Goal: Task Accomplishment & Management: Manage account settings

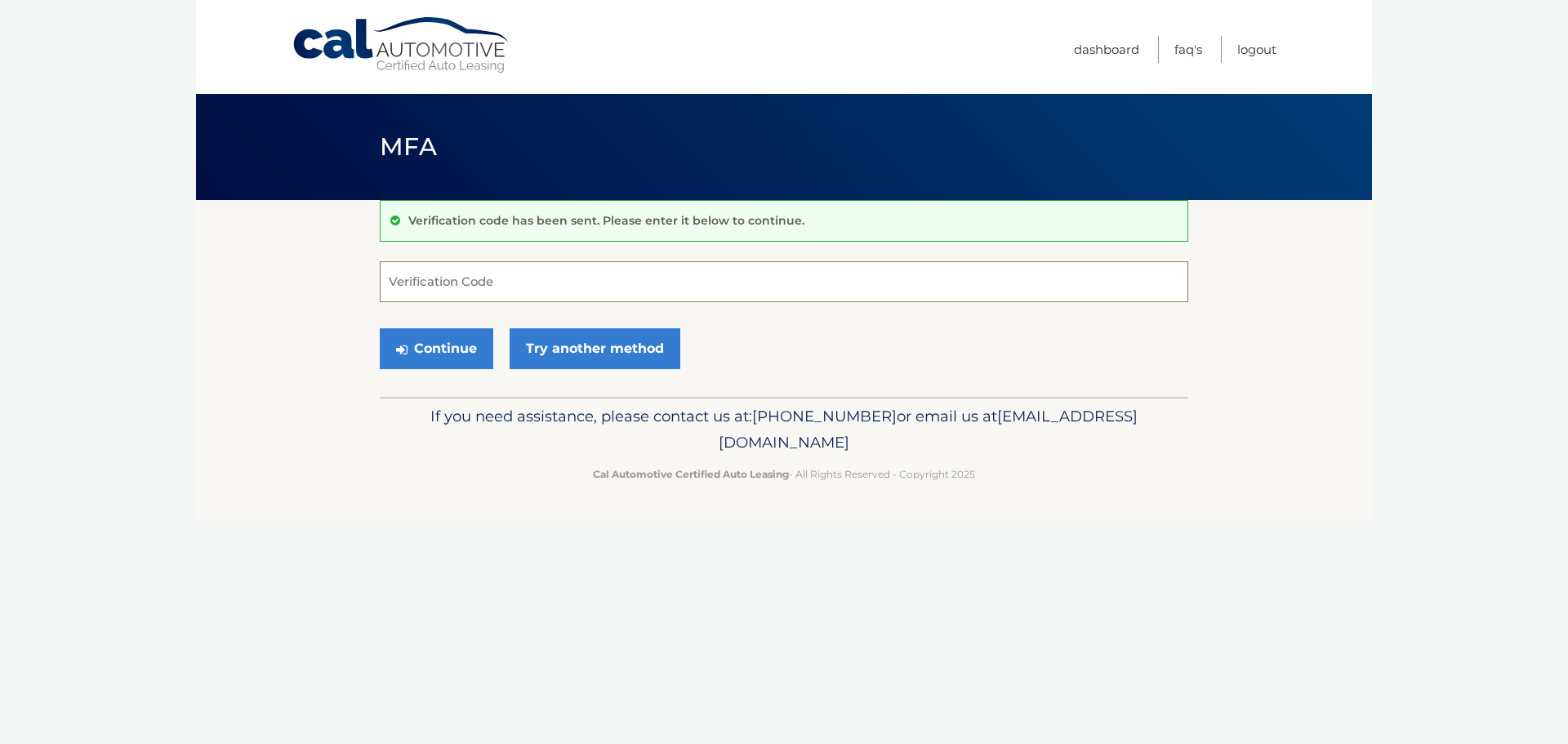
click at [487, 276] on input "Verification Code" at bounding box center [783, 282] width 808 height 41
click at [465, 289] on input "Verification Code" at bounding box center [783, 282] width 808 height 41
type input "457524"
click at [431, 339] on button "Continue" at bounding box center [436, 349] width 113 height 41
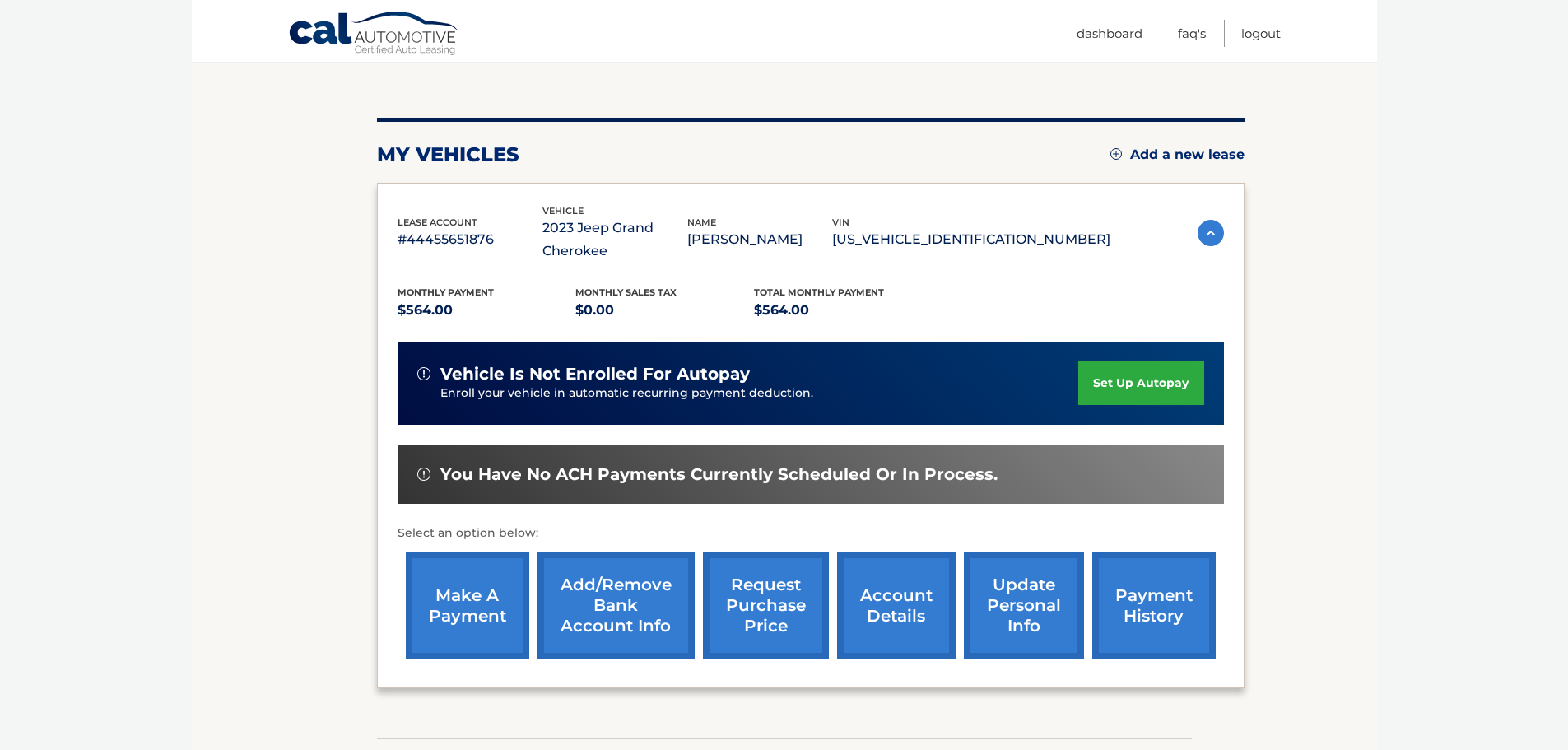
scroll to position [165, 0]
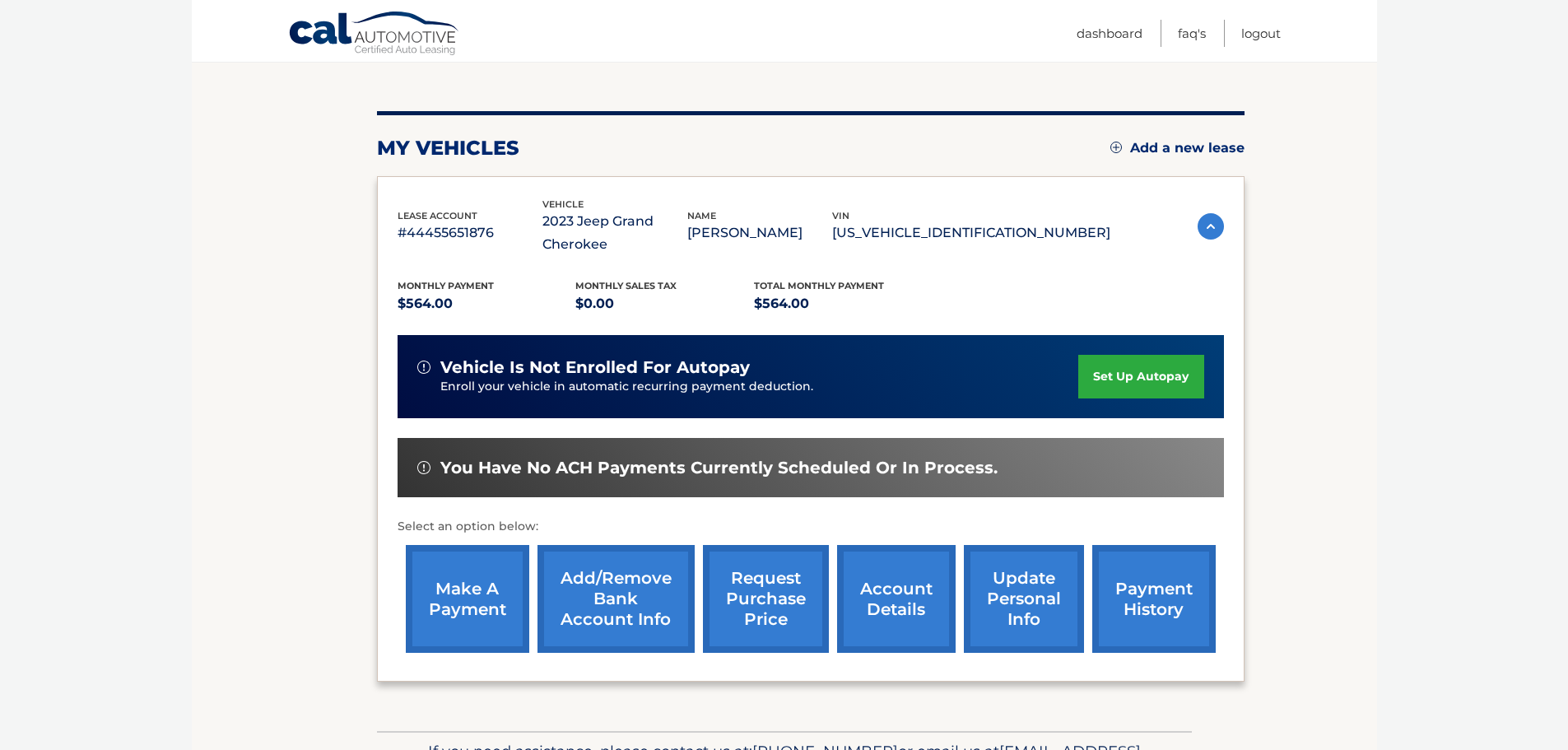
click at [472, 607] on link "make a payment" at bounding box center [468, 599] width 123 height 108
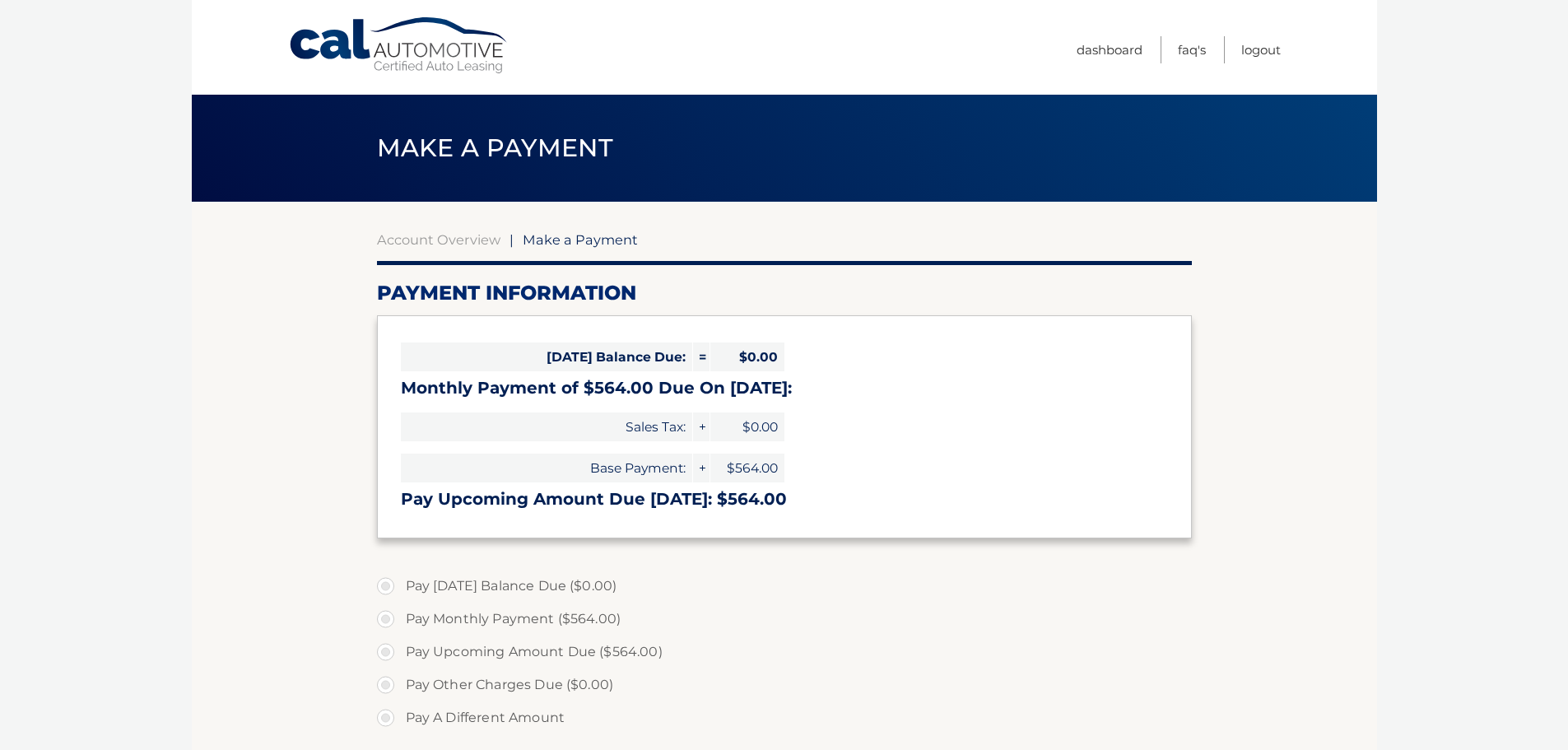
select select "OTZhZjRkN2YtYjQzNS00ZWRiLWI1NjktOTQ0MzU1YjE0YTdl"
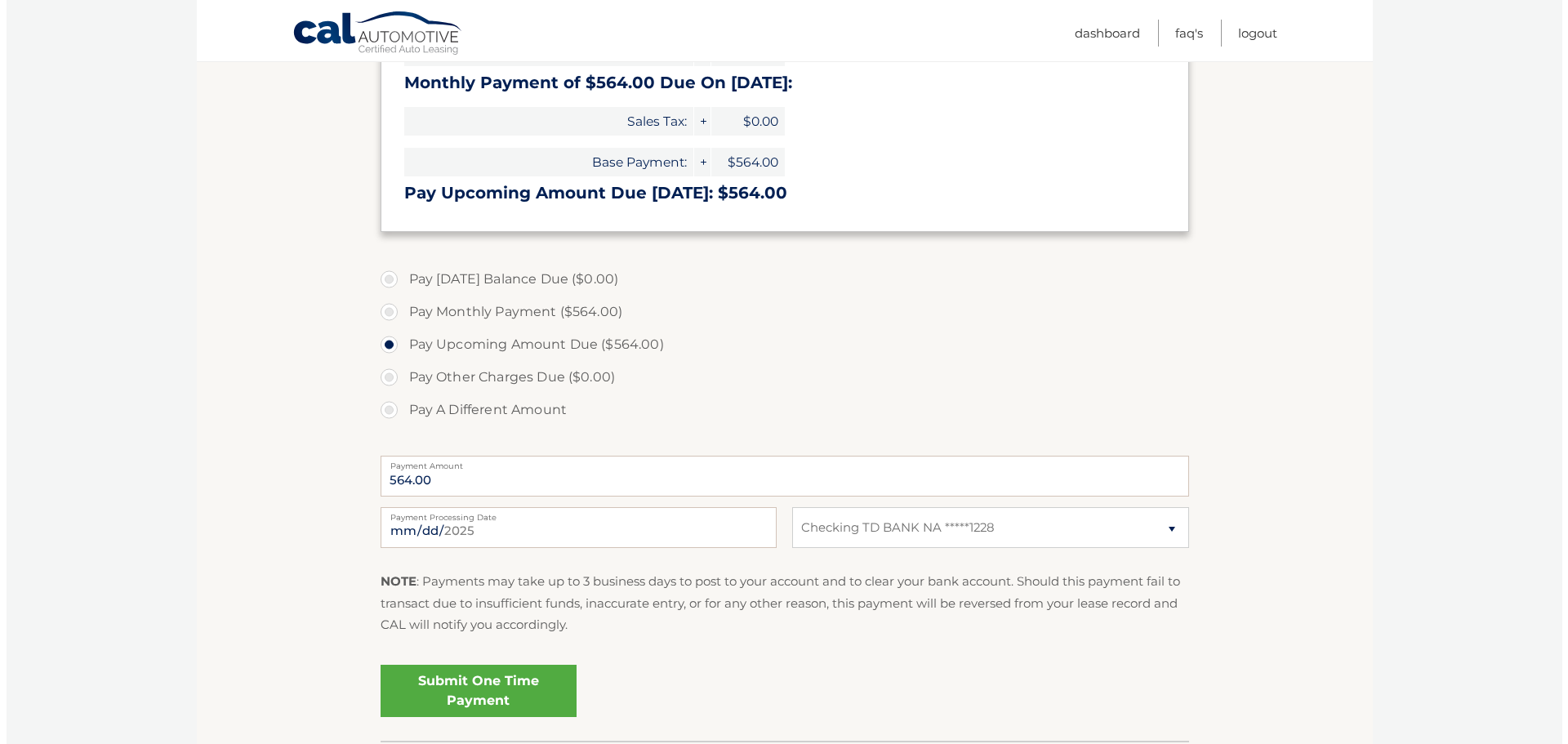
scroll to position [327, 0]
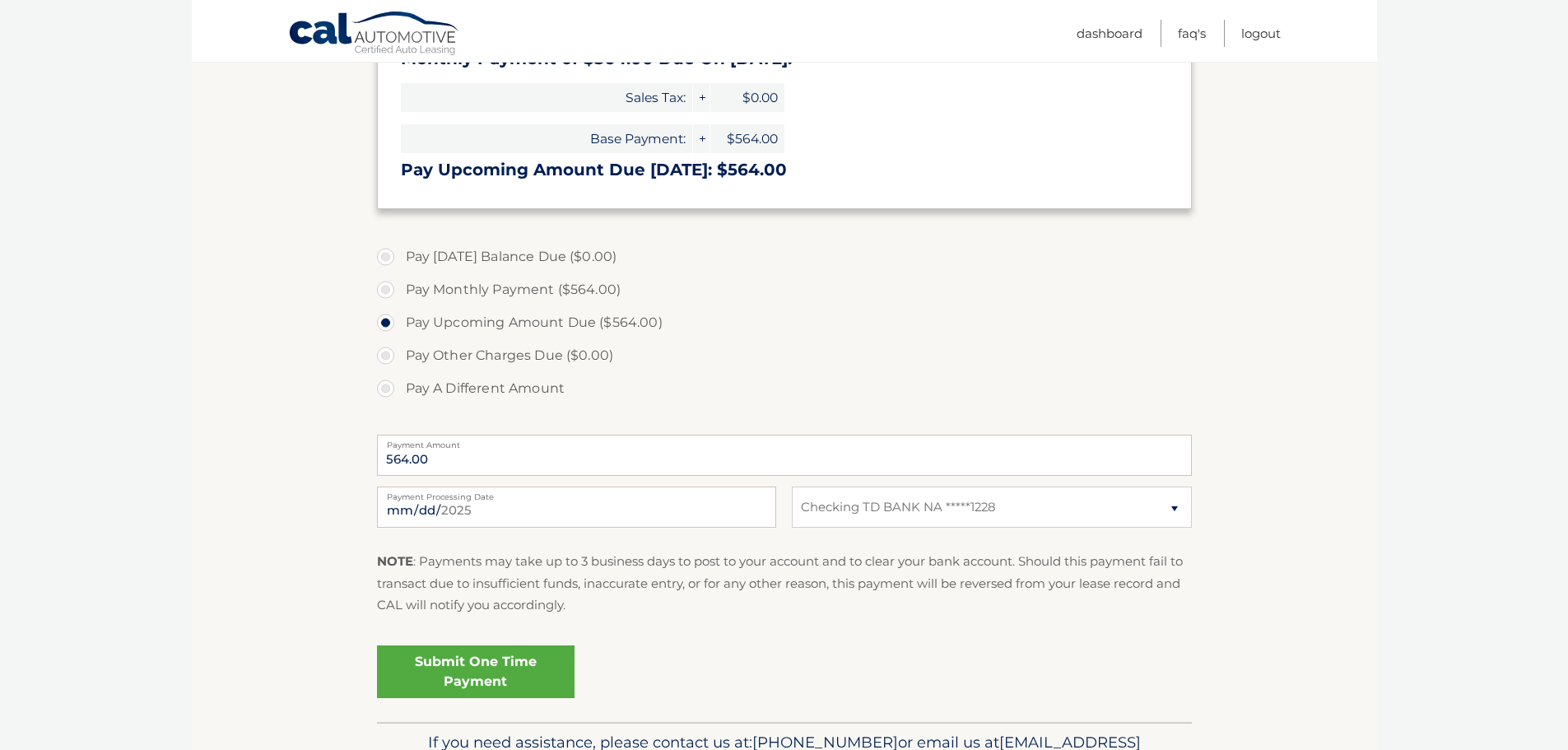
click at [539, 674] on link "Submit One Time Payment" at bounding box center [475, 671] width 197 height 52
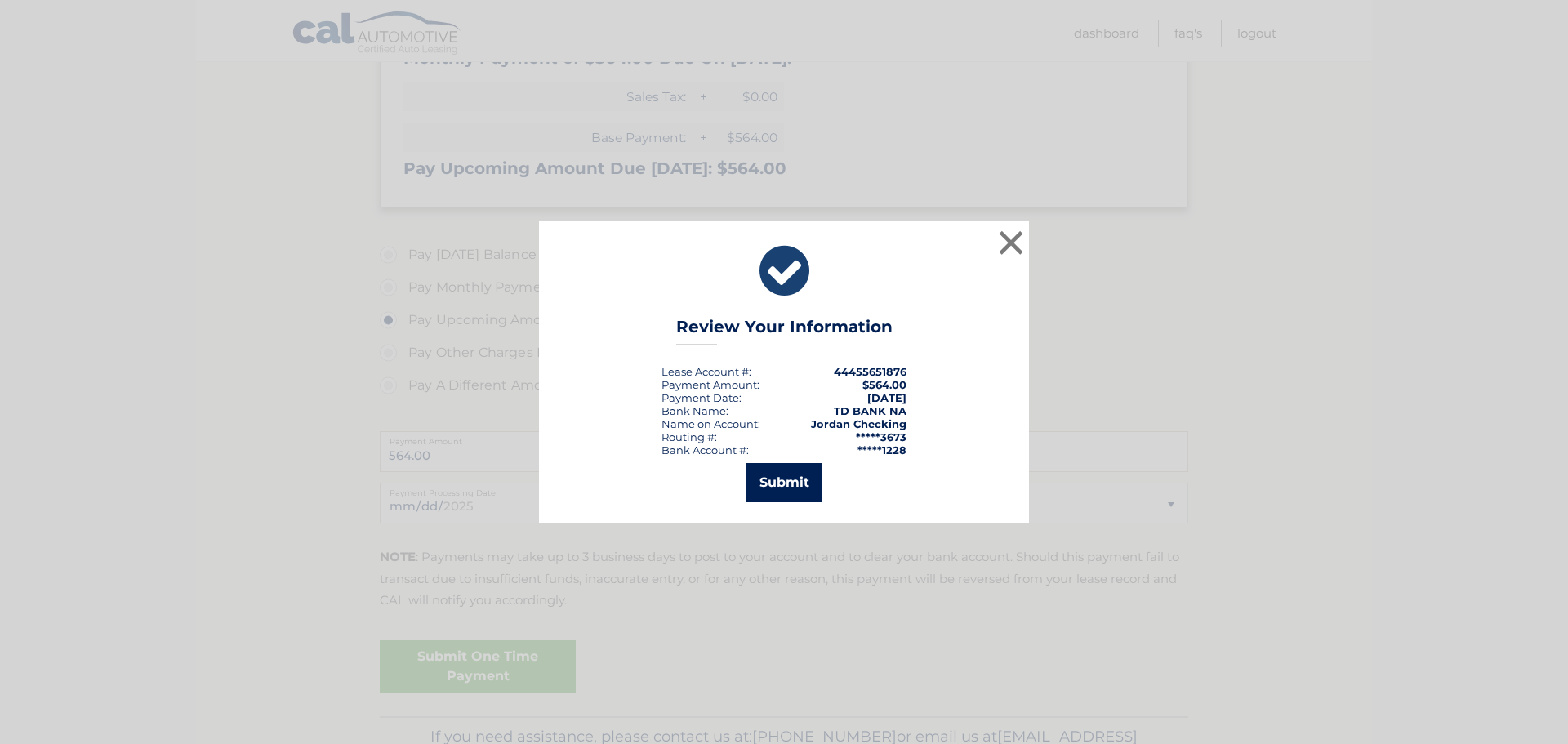
click at [782, 479] on button "Submit" at bounding box center [784, 482] width 76 height 39
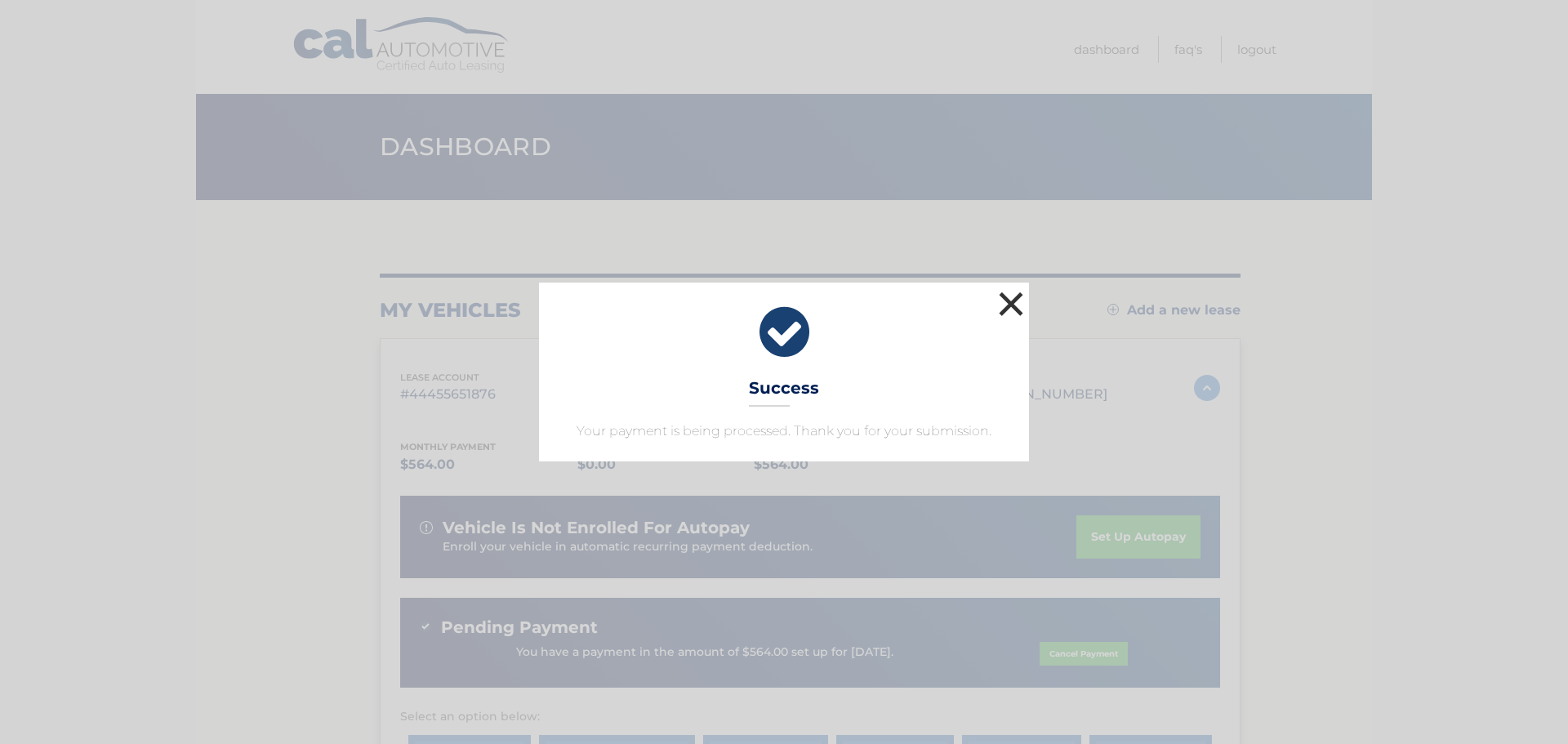
click at [1003, 303] on button "×" at bounding box center [1010, 303] width 32 height 32
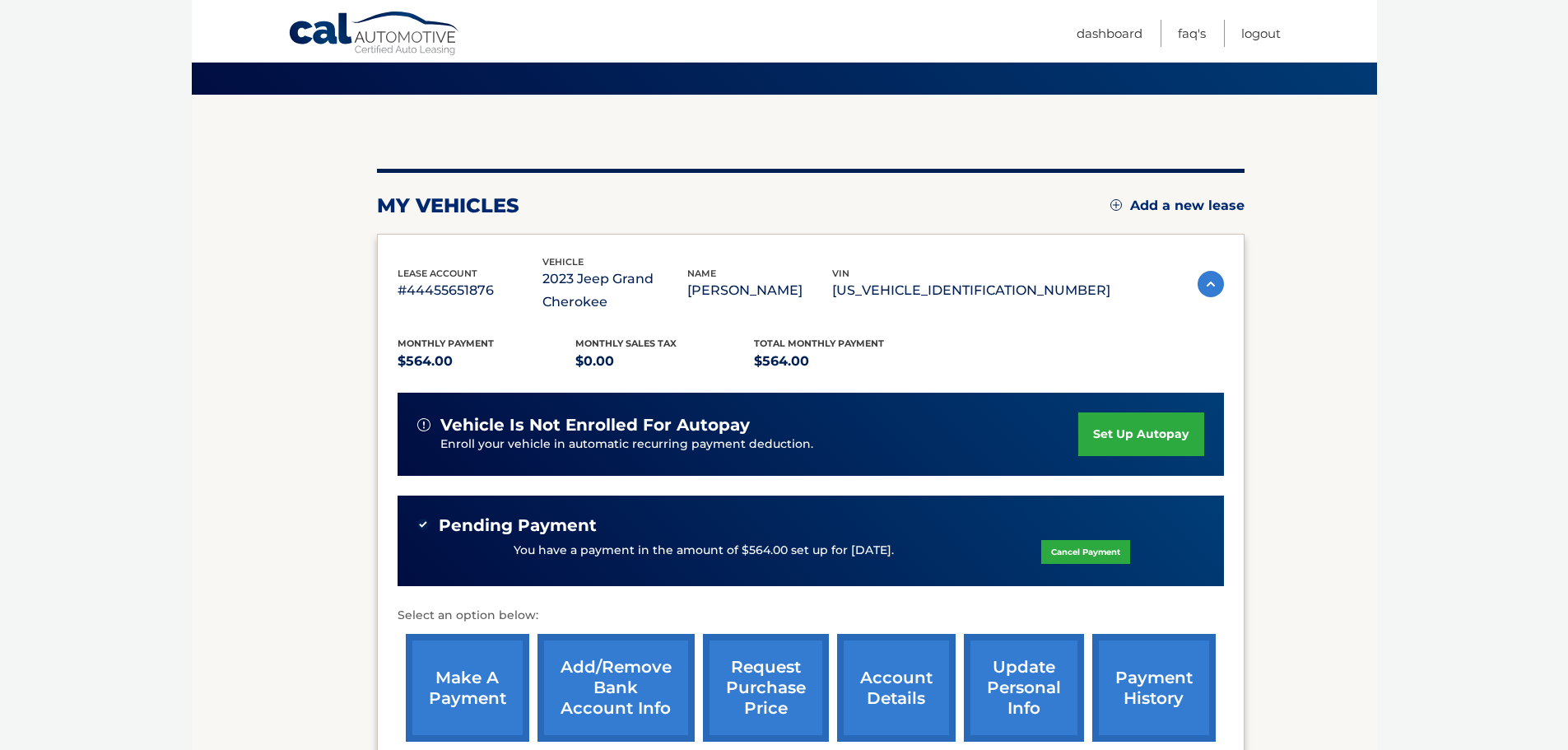
scroll to position [247, 0]
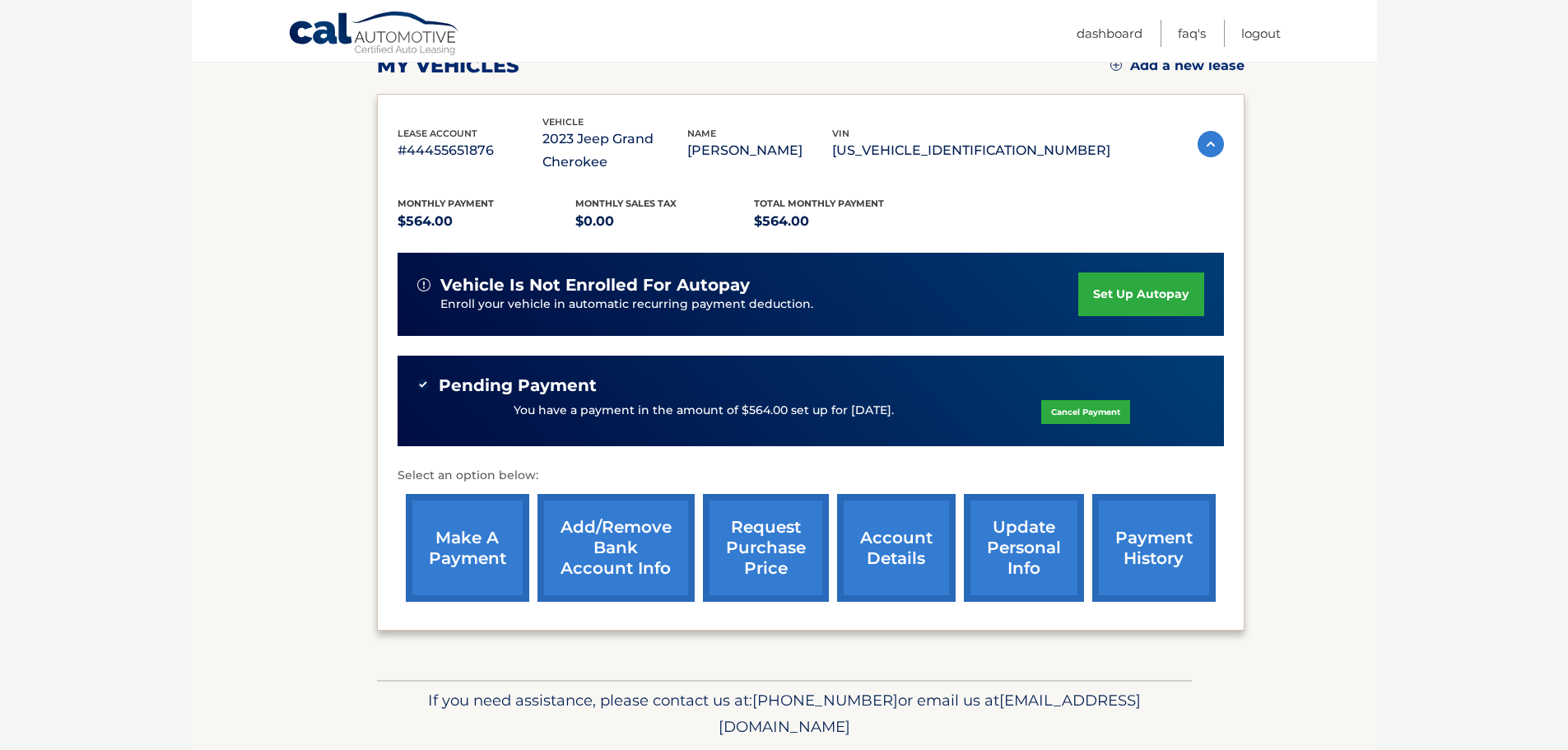
click at [763, 580] on link "request purchase price" at bounding box center [766, 547] width 126 height 108
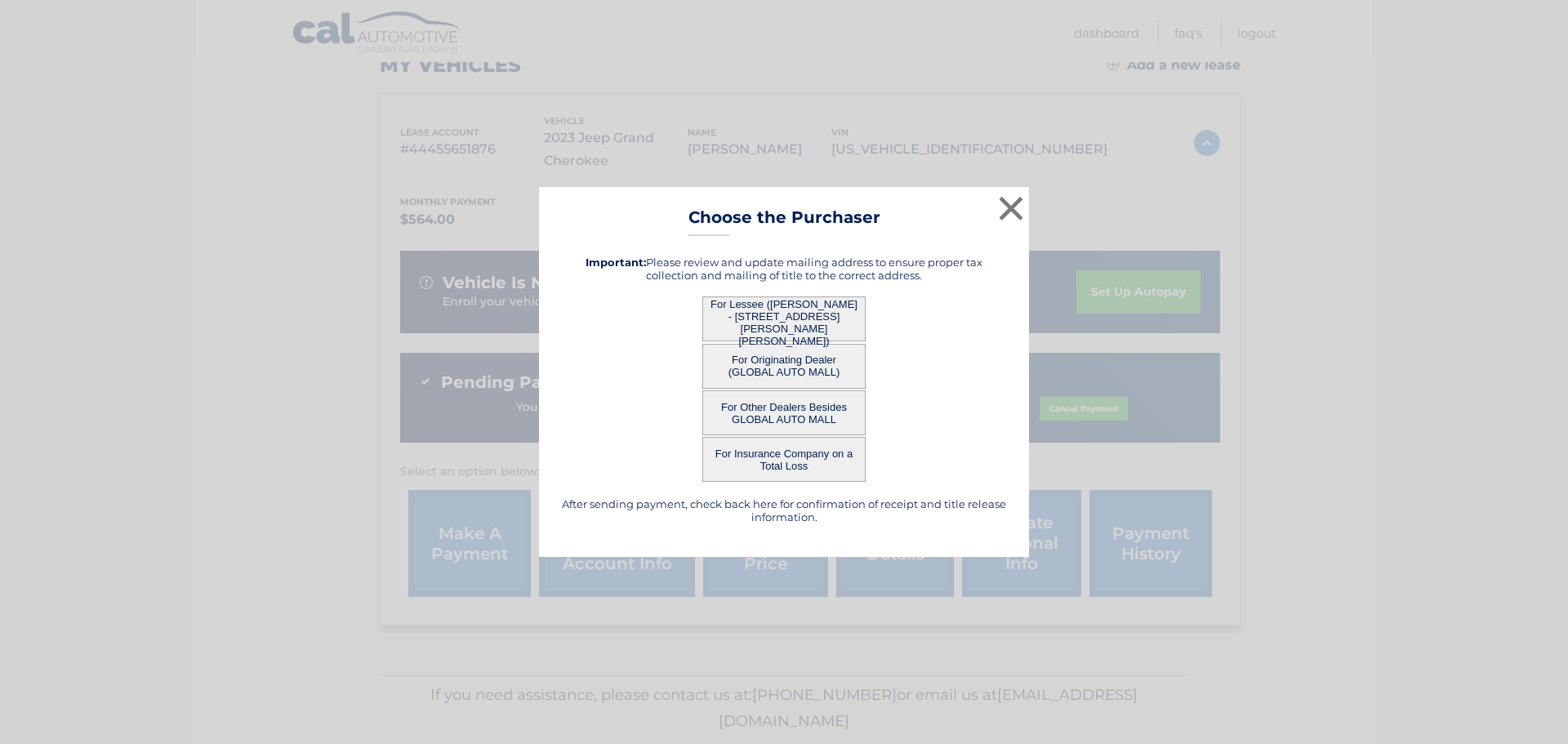
click at [804, 319] on button "For Lessee ([PERSON_NAME] - [STREET_ADDRESS][PERSON_NAME][PERSON_NAME])" at bounding box center [784, 318] width 163 height 45
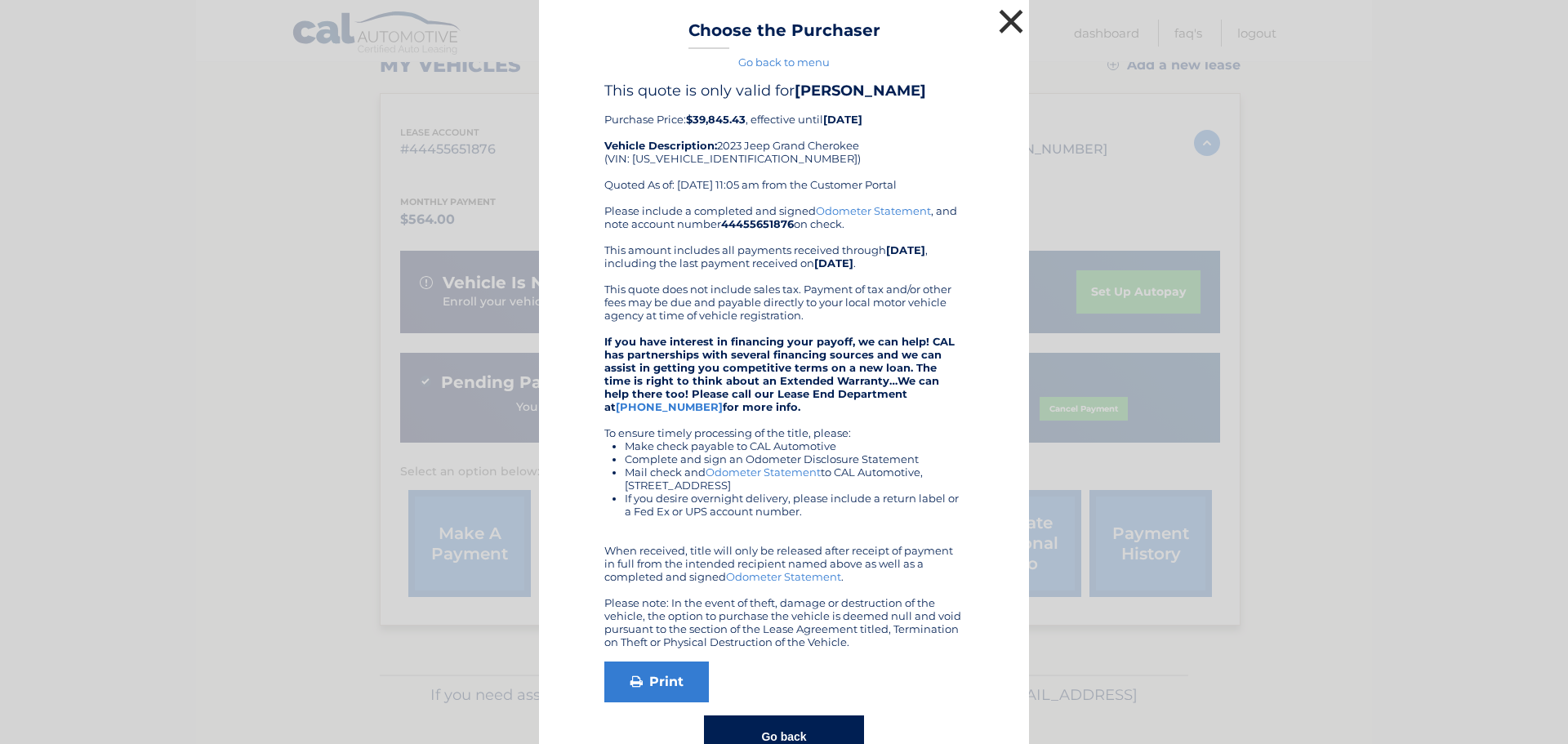
click at [997, 22] on button "×" at bounding box center [1010, 20] width 32 height 32
